Goal: Task Accomplishment & Management: Manage account settings

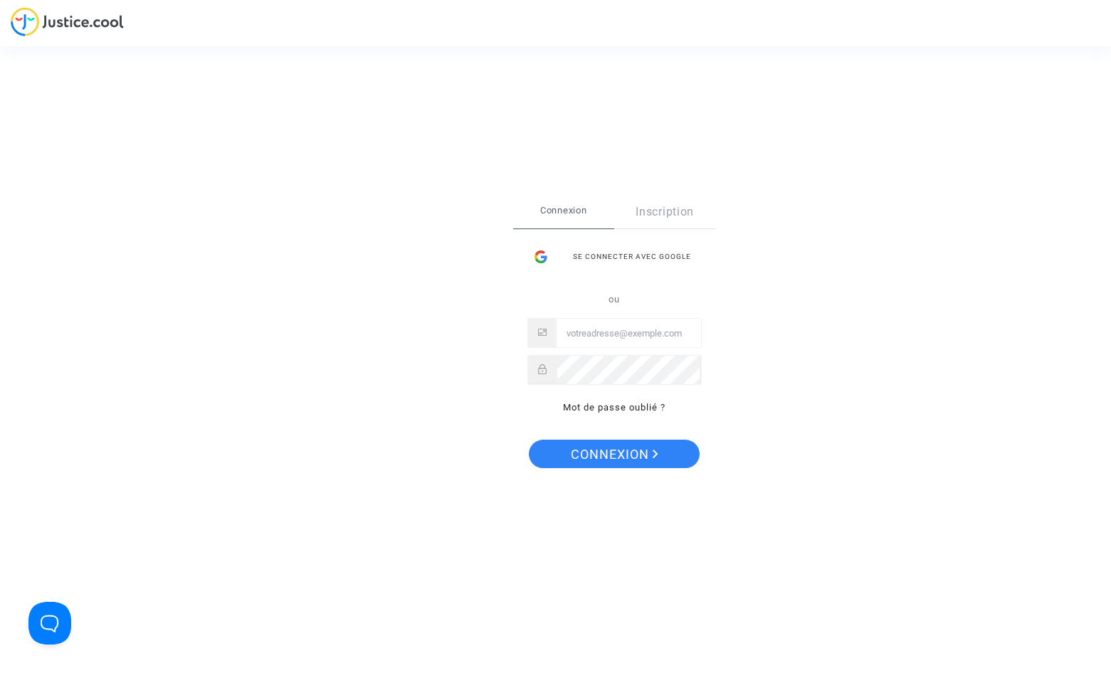
type input "levavasseur.prudence@llpavocat.com"
click at [609, 455] on span "Connexion" at bounding box center [615, 455] width 88 height 30
